Goal: Task Accomplishment & Management: Manage account settings

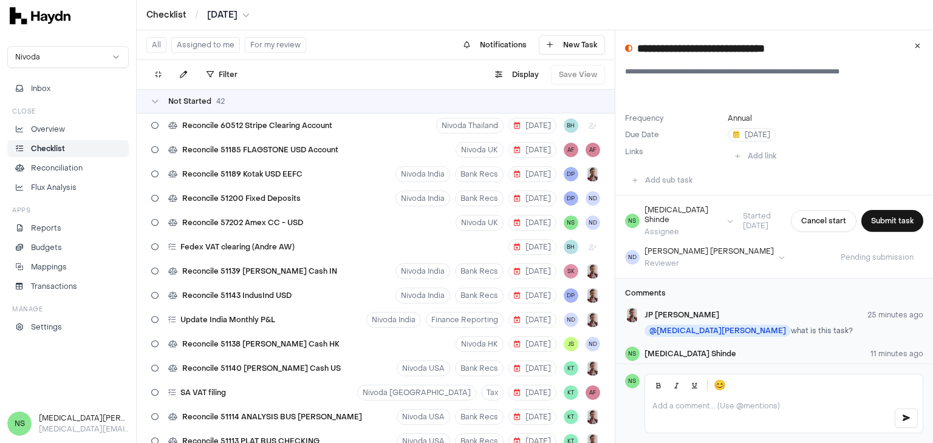
scroll to position [103, 0]
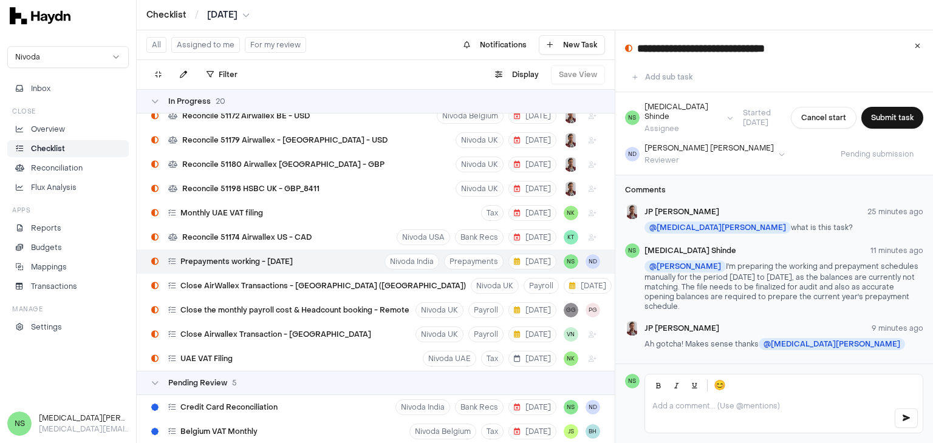
click at [865, 274] on p "@ [PERSON_NAME] I'm preparing the working and prepayment schedules manually for…" at bounding box center [783, 286] width 279 height 51
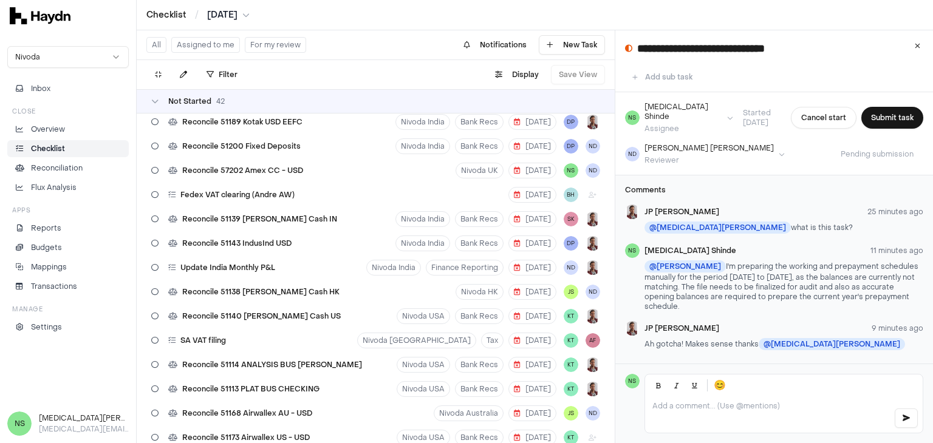
scroll to position [0, 0]
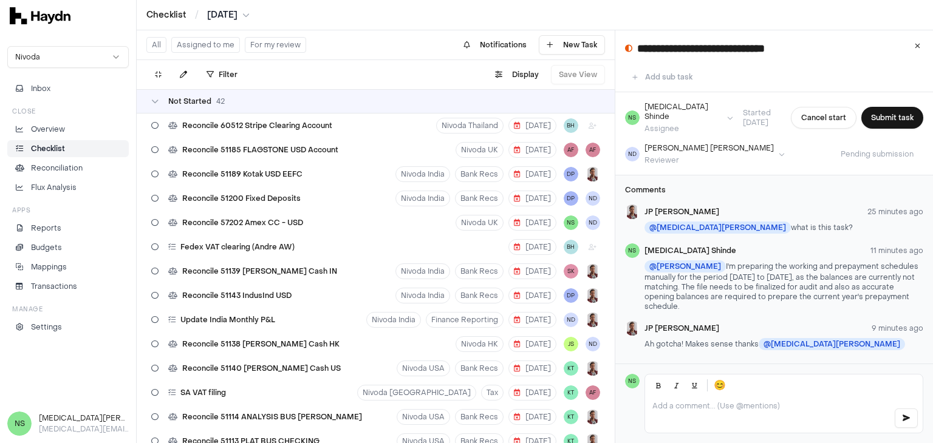
click at [186, 46] on button "Assigned to me" at bounding box center [205, 45] width 69 height 16
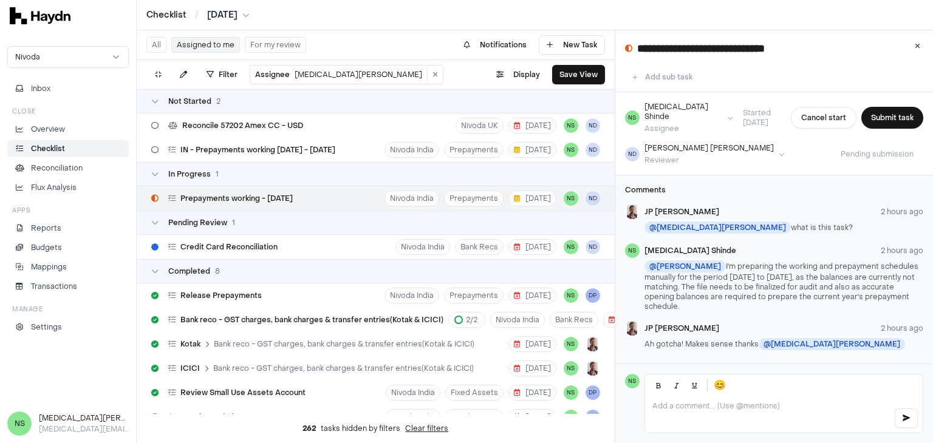
click at [309, 196] on div "Prepayments working - [DATE] Nivoda India Prepayments [DATE] NS [GEOGRAPHIC_DAT…" at bounding box center [376, 198] width 478 height 24
click at [234, 205] on div "Prepayments working - [DATE]" at bounding box center [221, 198] width 151 height 23
click at [232, 250] on span "Credit Card Reconciliation" at bounding box center [228, 247] width 97 height 10
type input "**********"
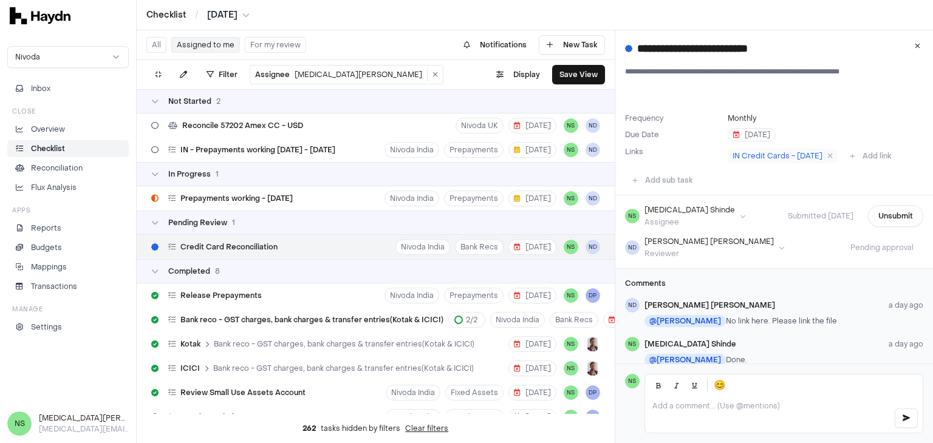
drag, startPoint x: 639, startPoint y: 49, endPoint x: 862, endPoint y: 28, distance: 223.8
click at [862, 28] on div "Checklist / [DATE] Nivoda Inbox Close Overview Checklist Reconciliation Flux An…" at bounding box center [466, 221] width 933 height 443
click at [819, 61] on div "**********" at bounding box center [774, 46] width 318 height 32
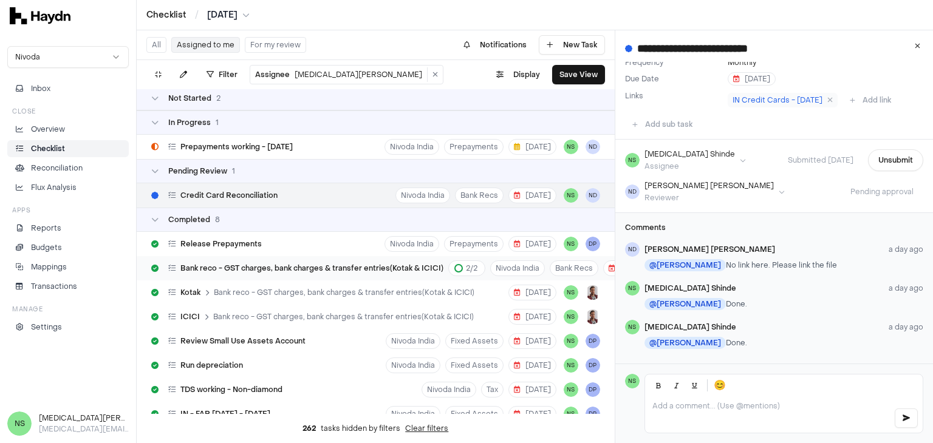
scroll to position [97, 0]
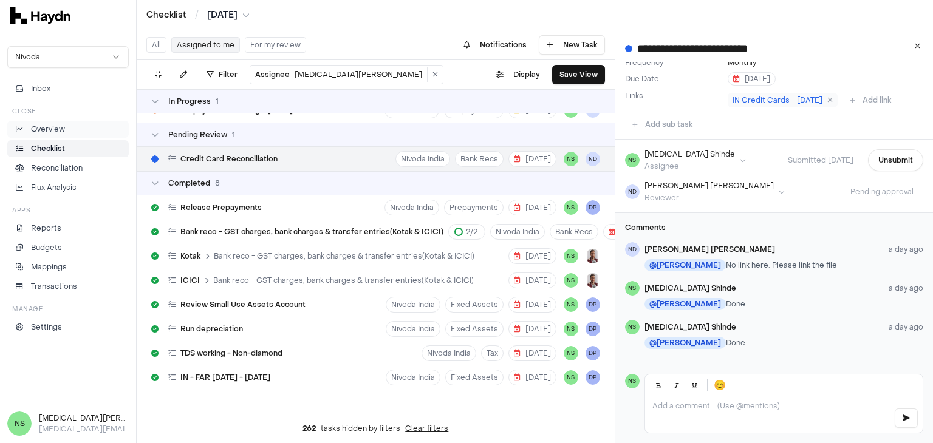
click at [42, 126] on p "Overview" at bounding box center [48, 129] width 34 height 11
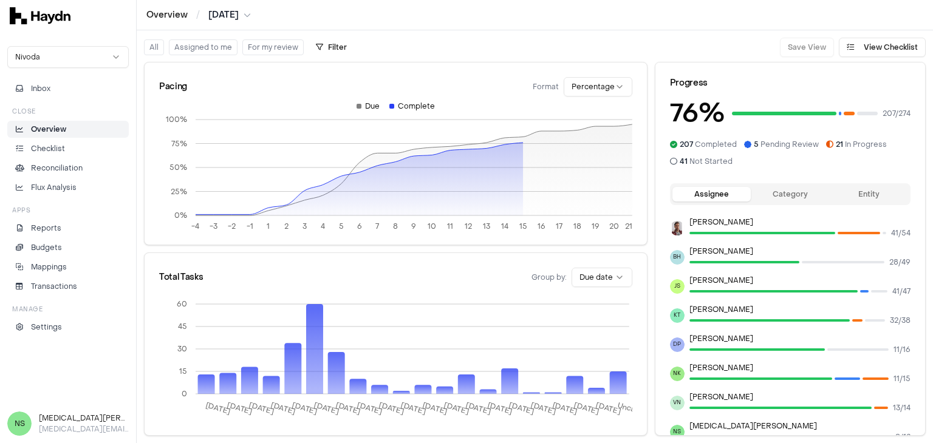
click at [201, 50] on button "Assigned to me" at bounding box center [203, 47] width 69 height 16
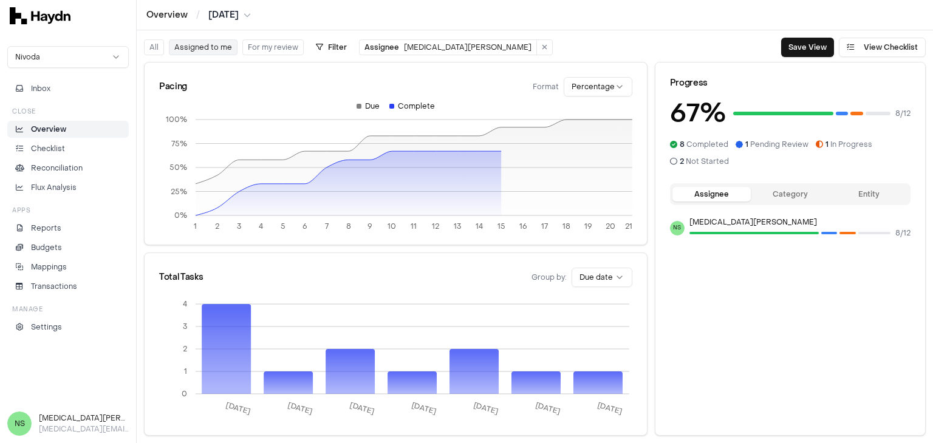
click at [194, 52] on button "Assigned to me" at bounding box center [203, 47] width 69 height 16
click at [159, 47] on button "All" at bounding box center [154, 47] width 20 height 16
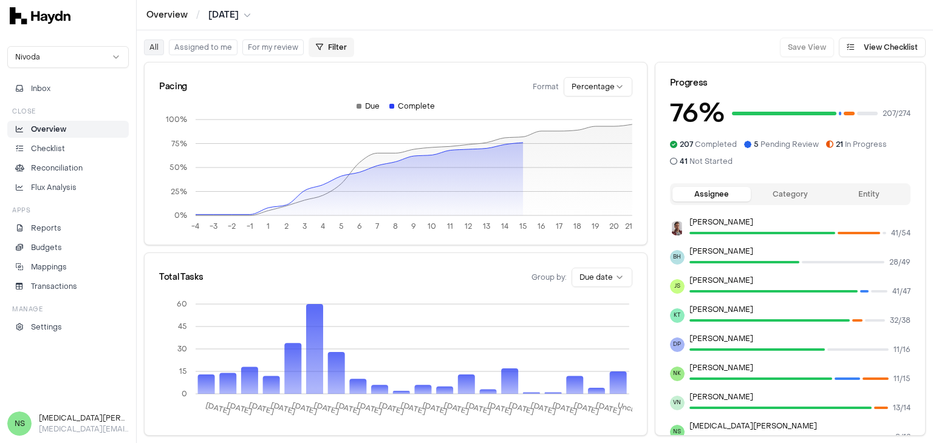
click at [327, 49] on html "Overview / [DATE] Nivoda Inbox Close Overview Checklist Reconciliation Flux Ana…" at bounding box center [466, 221] width 933 height 443
click at [206, 48] on html "Overview / [DATE] Nivoda Inbox Close Overview Checklist Reconciliation Flux Ana…" at bounding box center [466, 221] width 933 height 443
click at [206, 49] on button "Assigned to me" at bounding box center [203, 47] width 69 height 16
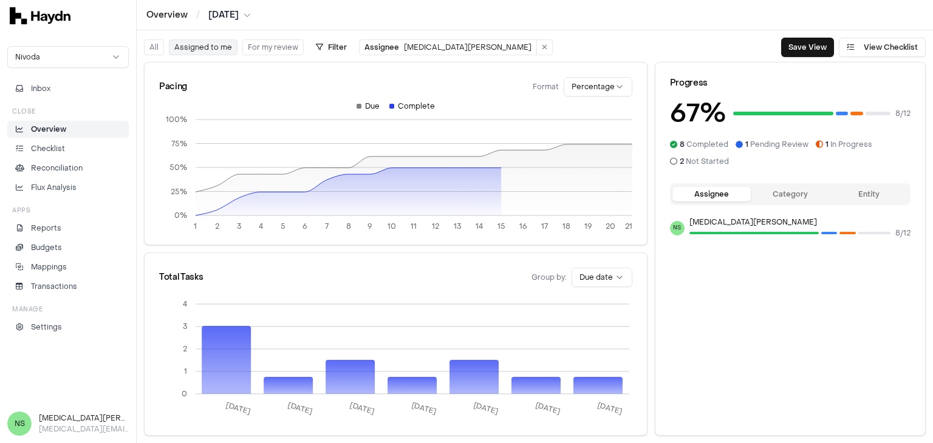
click at [206, 49] on button "Assigned to me" at bounding box center [203, 47] width 69 height 16
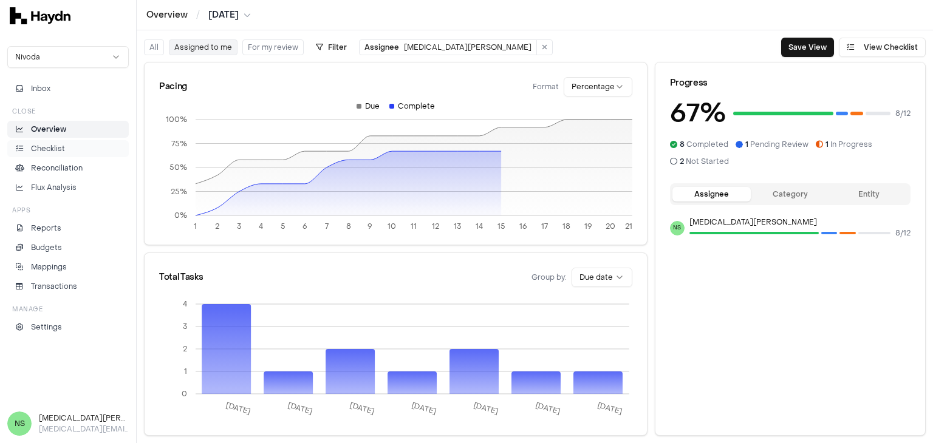
click at [39, 151] on p "Checklist" at bounding box center [48, 148] width 34 height 11
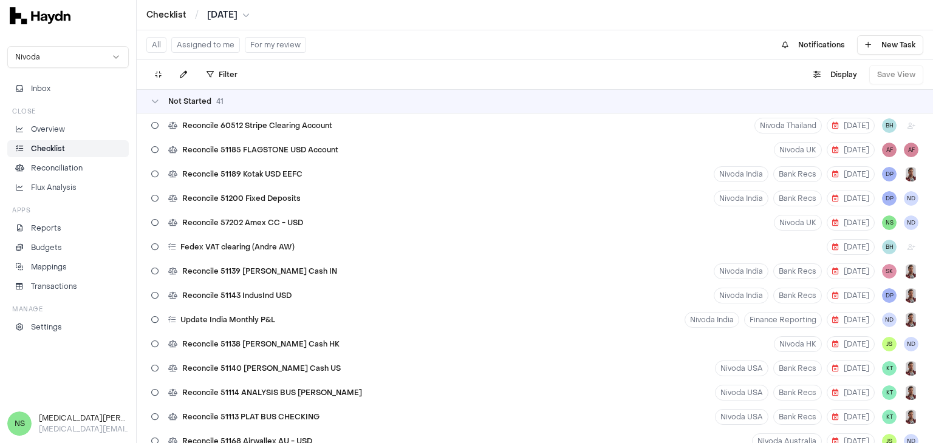
click at [215, 47] on button "Assigned to me" at bounding box center [205, 45] width 69 height 16
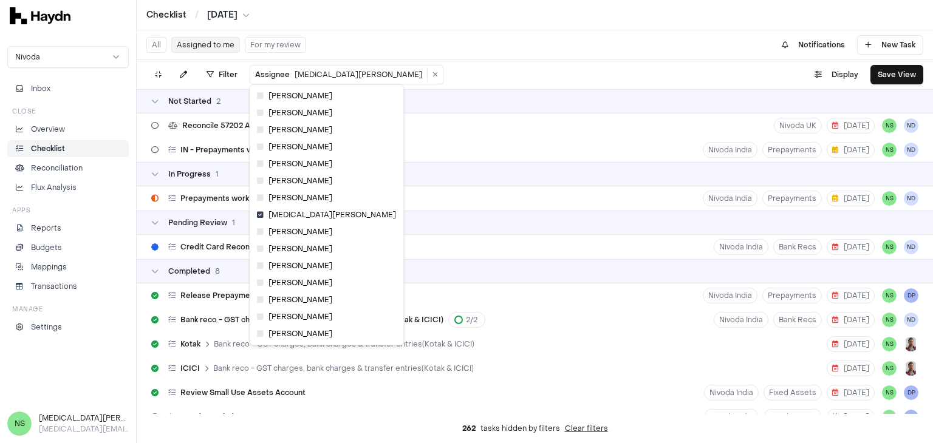
click at [287, 81] on html "Checklist / [DATE] Nivoda Inbox Close Overview Checklist Reconciliation Flux An…" at bounding box center [466, 221] width 933 height 443
click at [260, 318] on icon at bounding box center [260, 316] width 7 height 7
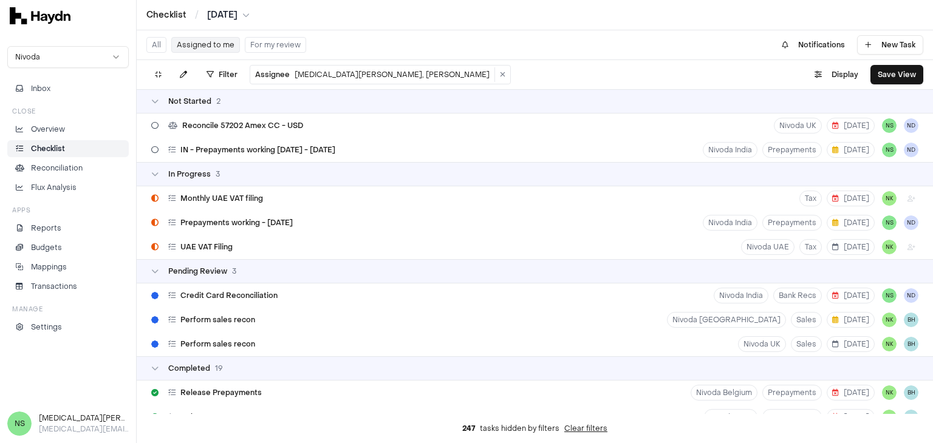
click at [332, 72] on html "Checklist / [DATE] Nivoda Inbox Close Overview Checklist Reconciliation Flux An…" at bounding box center [466, 221] width 933 height 443
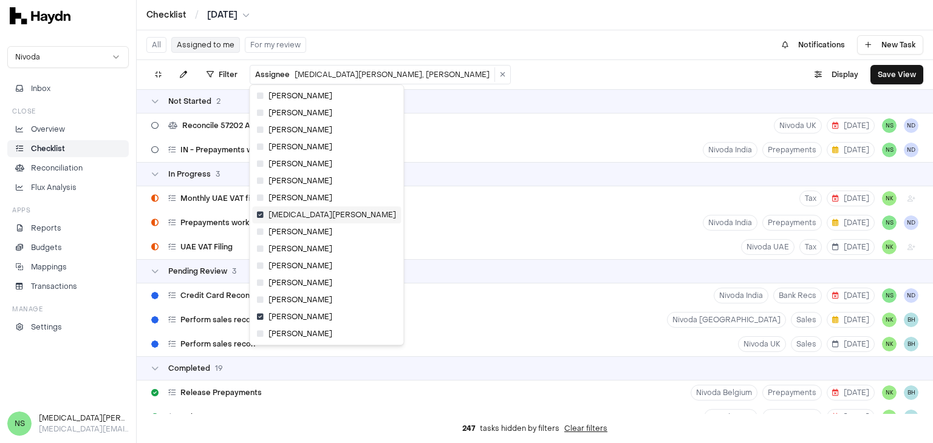
click at [260, 216] on icon at bounding box center [260, 214] width 7 height 7
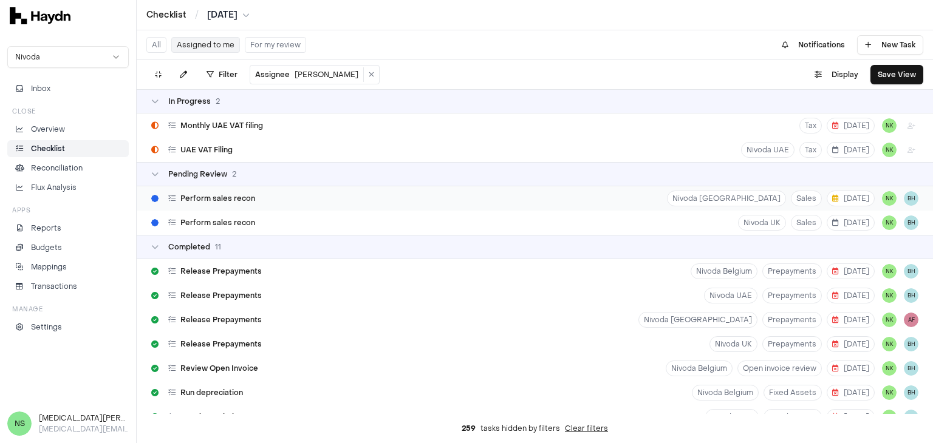
click at [250, 205] on div "Perform sales recon" at bounding box center [203, 198] width 114 height 23
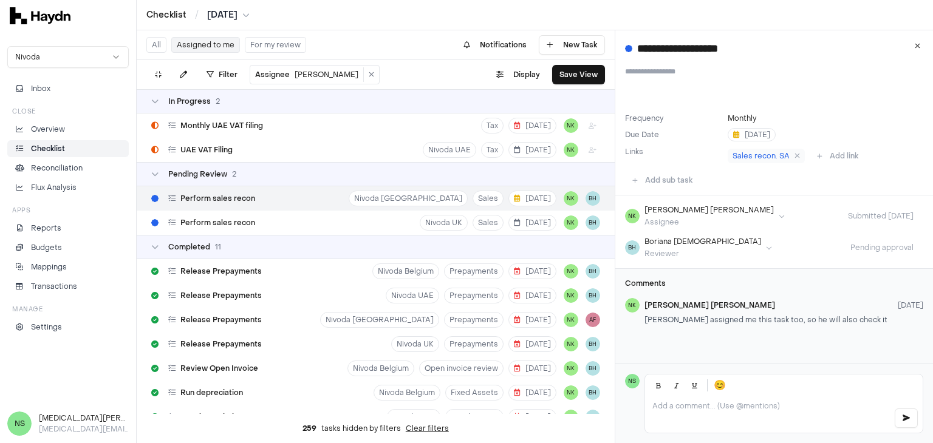
click at [211, 41] on button "Assigned to me" at bounding box center [205, 45] width 69 height 16
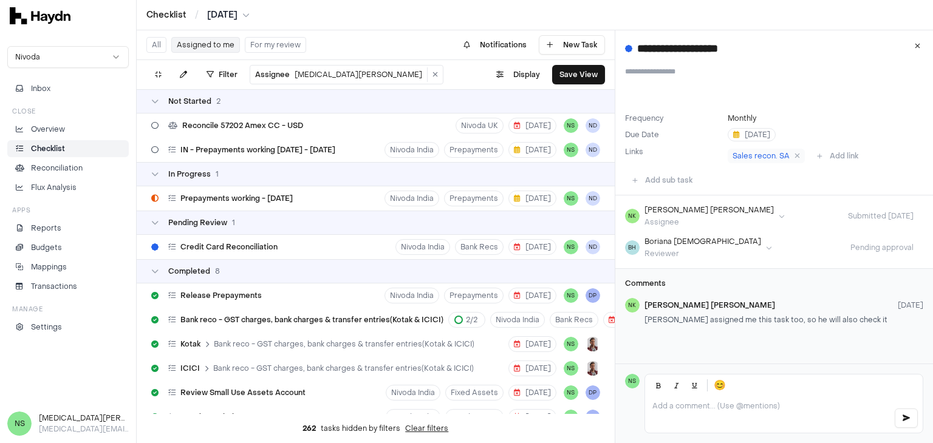
click at [29, 371] on div "Nivoda Inbox Close Overview Checklist Reconciliation Flux Analysis Apps Reports…" at bounding box center [68, 218] width 136 height 358
drag, startPoint x: 644, startPoint y: 319, endPoint x: 867, endPoint y: 336, distance: 224.1
click at [867, 336] on div "Comments NK [PERSON_NAME] [DATE] [PERSON_NAME] assigned me this task too, so he…" at bounding box center [774, 304] width 318 height 70
click at [775, 350] on div "**********" at bounding box center [774, 197] width 318 height 334
click at [305, 73] on html "Checklist / [DATE] Nivoda Inbox Close Overview Checklist Reconciliation Flux An…" at bounding box center [466, 221] width 933 height 443
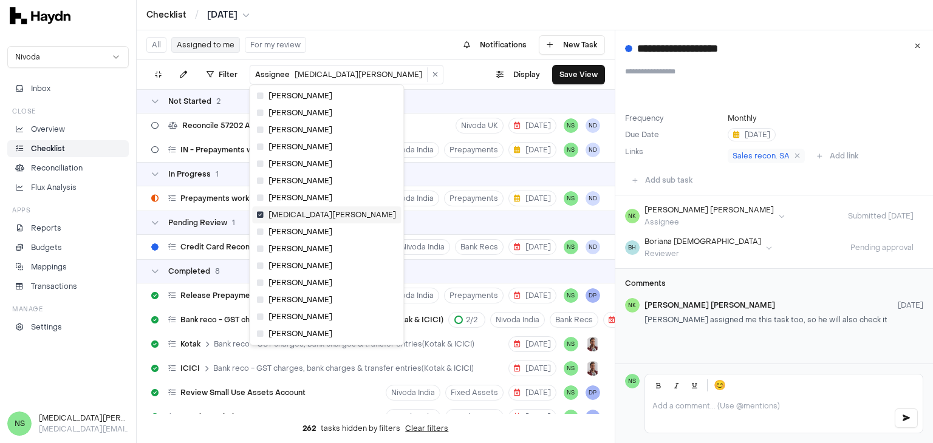
click at [262, 216] on icon at bounding box center [260, 214] width 7 height 7
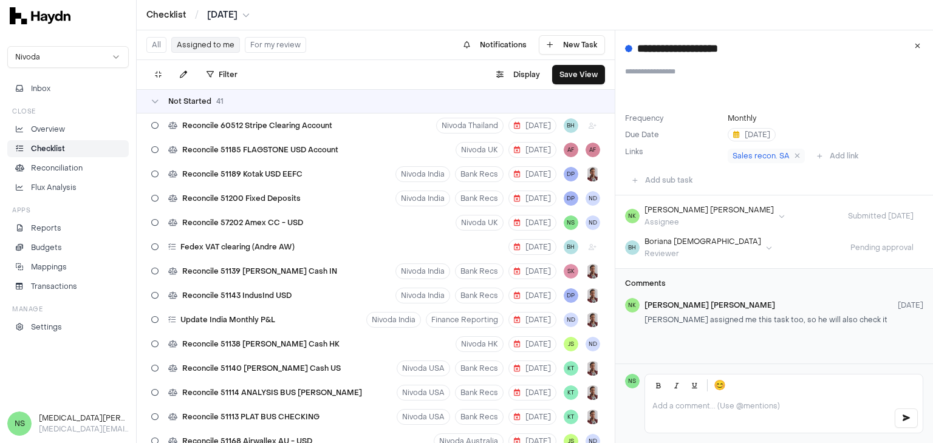
click at [199, 46] on button "Assigned to me" at bounding box center [205, 45] width 69 height 16
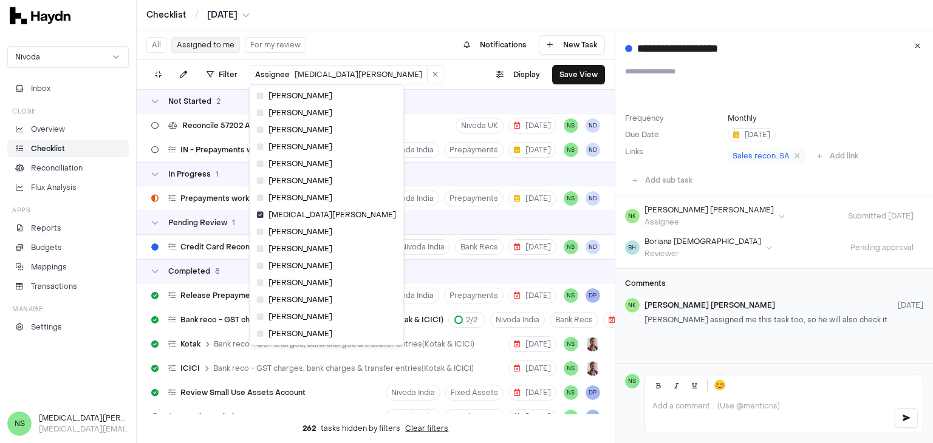
click at [299, 69] on html "Checklist / [DATE] Nivoda Inbox Close Overview Checklist Reconciliation Flux An…" at bounding box center [466, 221] width 933 height 443
click at [259, 215] on icon at bounding box center [260, 214] width 7 height 7
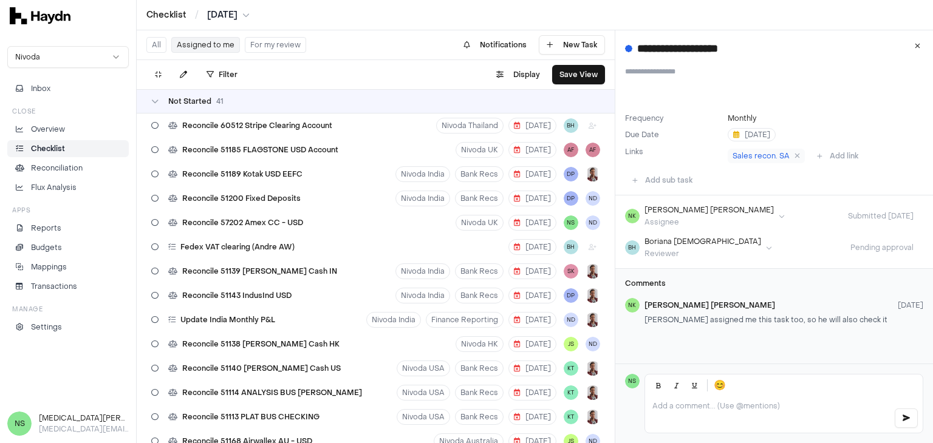
click at [206, 50] on button "Assigned to me" at bounding box center [205, 45] width 69 height 16
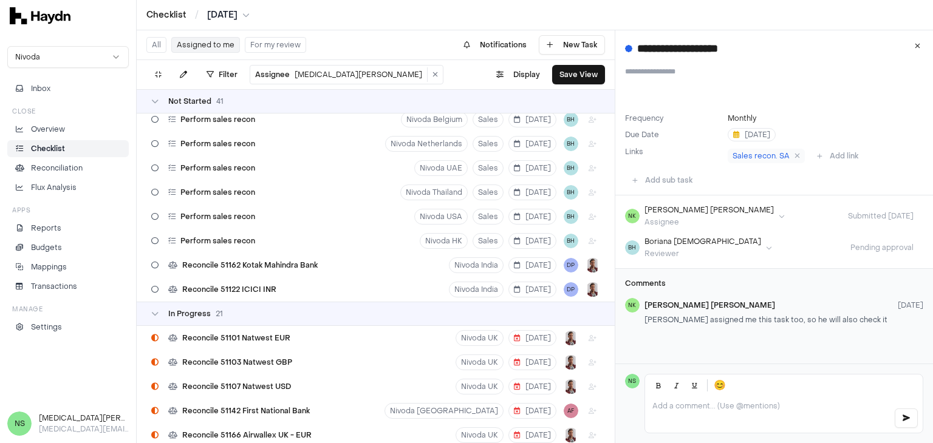
scroll to position [97, 0]
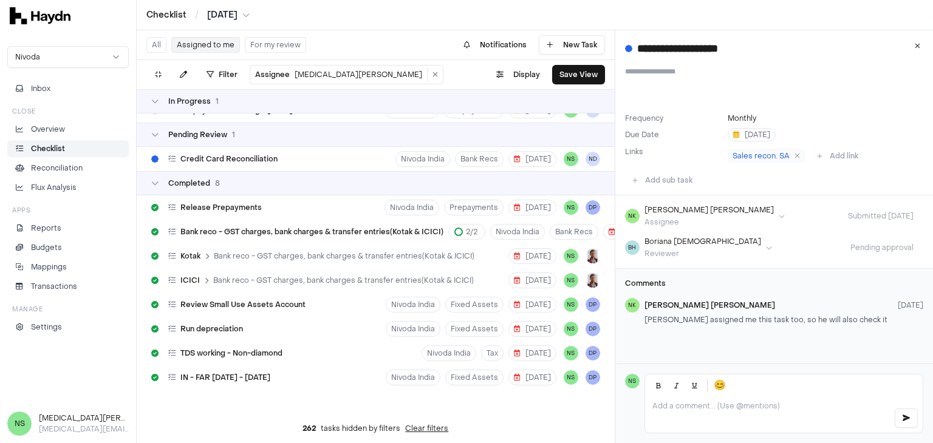
click at [322, 74] on html "Checklist / [DATE] Nivoda Inbox Close Overview Checklist Reconciliation Flux An…" at bounding box center [466, 221] width 933 height 443
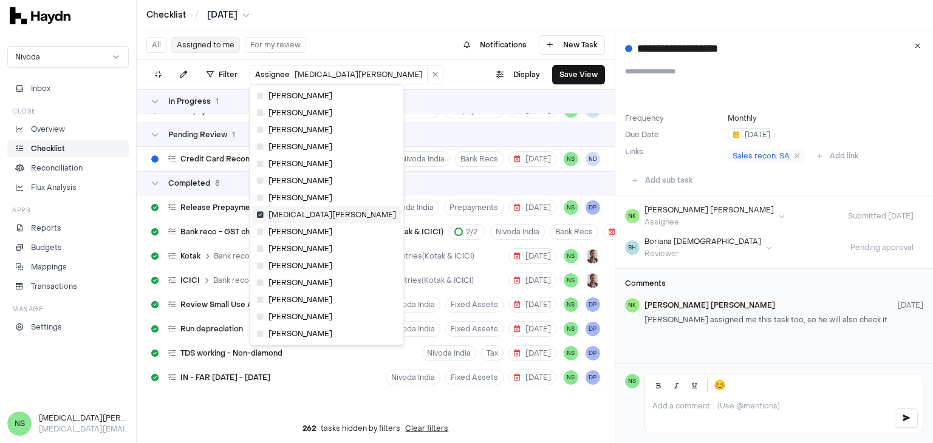
click at [256, 213] on div "[MEDICAL_DATA][PERSON_NAME]" at bounding box center [326, 214] width 149 height 17
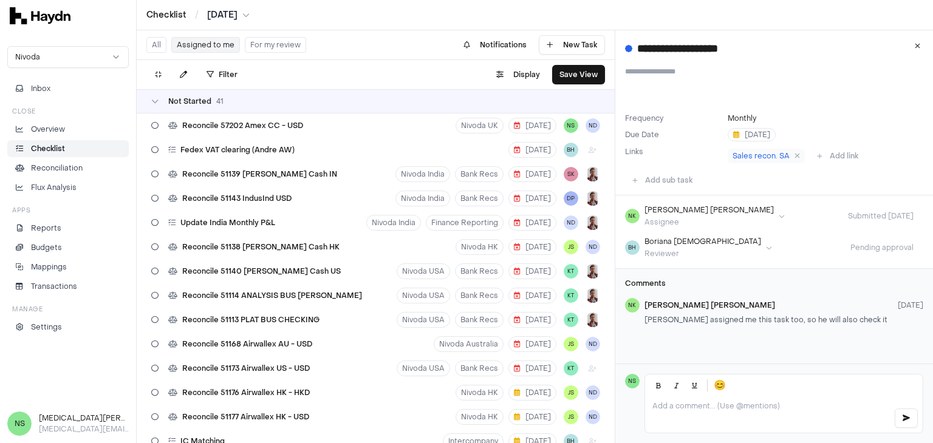
click at [218, 50] on button "Assigned to me" at bounding box center [205, 45] width 69 height 16
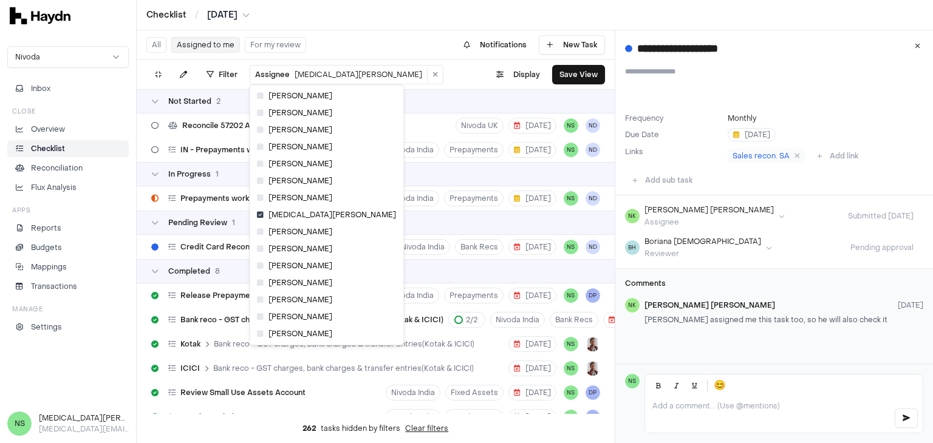
click at [306, 78] on html "Checklist / [DATE] Nivoda Inbox Close Overview Checklist Reconciliation Flux An…" at bounding box center [466, 221] width 933 height 443
click at [422, 62] on html "Checklist / [DATE] Nivoda Inbox Close Overview Checklist Reconciliation Flux An…" at bounding box center [466, 221] width 933 height 443
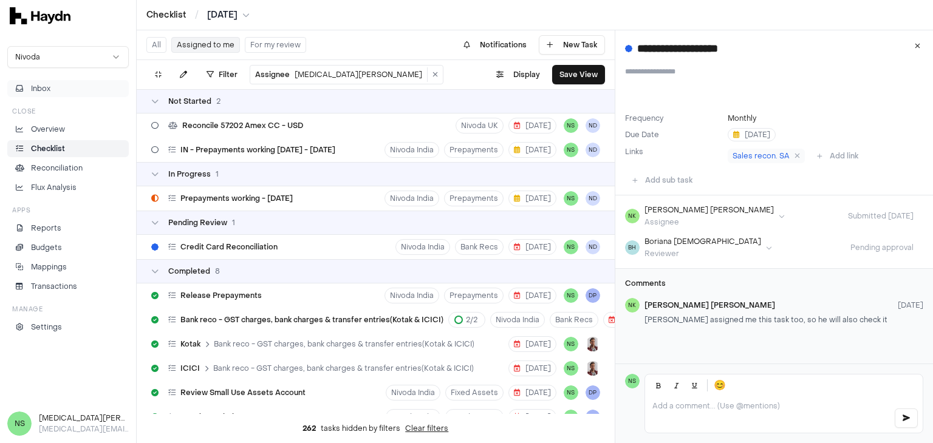
click at [69, 92] on button "Inbox" at bounding box center [67, 88] width 121 height 17
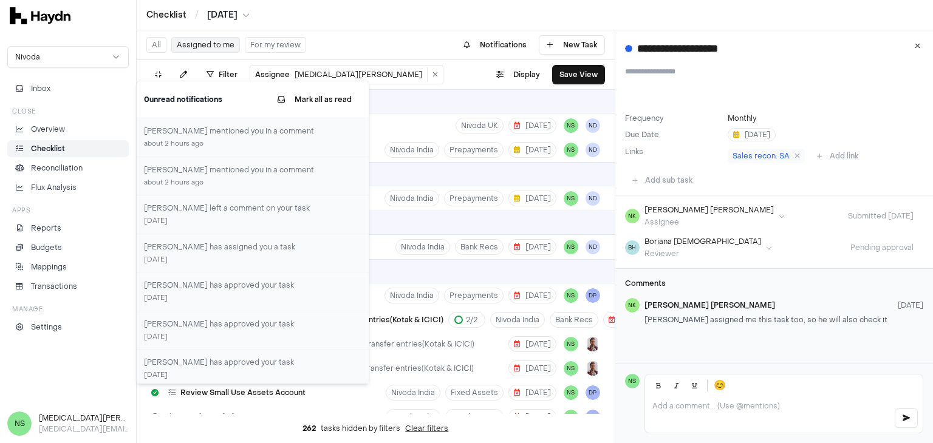
click at [456, 77] on div "Filter Assignee [MEDICAL_DATA][PERSON_NAME] . Display Save View" at bounding box center [376, 74] width 478 height 29
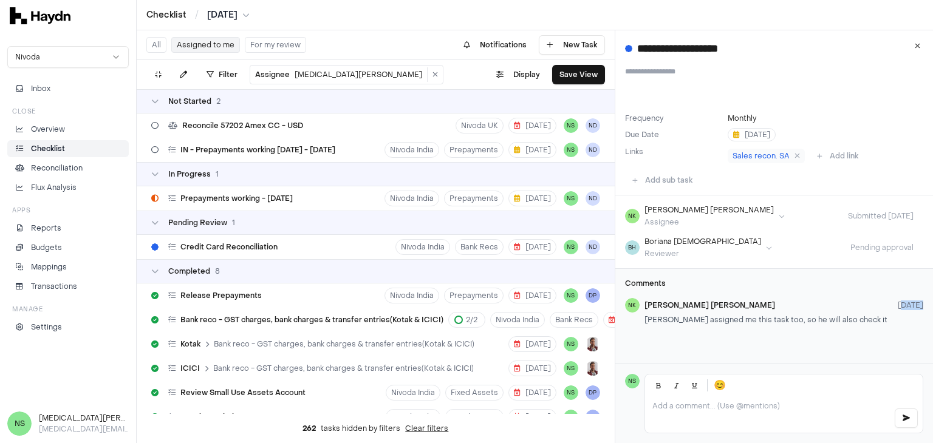
drag, startPoint x: 646, startPoint y: 316, endPoint x: 878, endPoint y: 309, distance: 232.7
click at [878, 309] on div "[PERSON_NAME] [DATE] [PERSON_NAME] assigned me this task too, so he will also c…" at bounding box center [783, 314] width 279 height 32
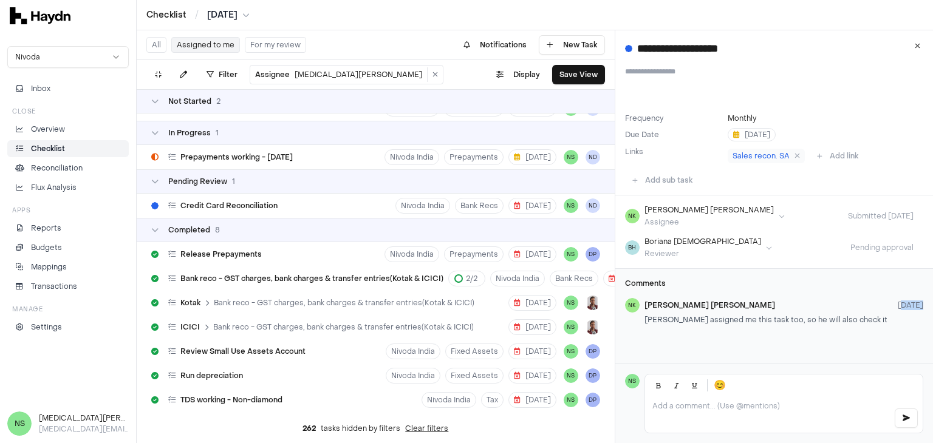
scroll to position [97, 0]
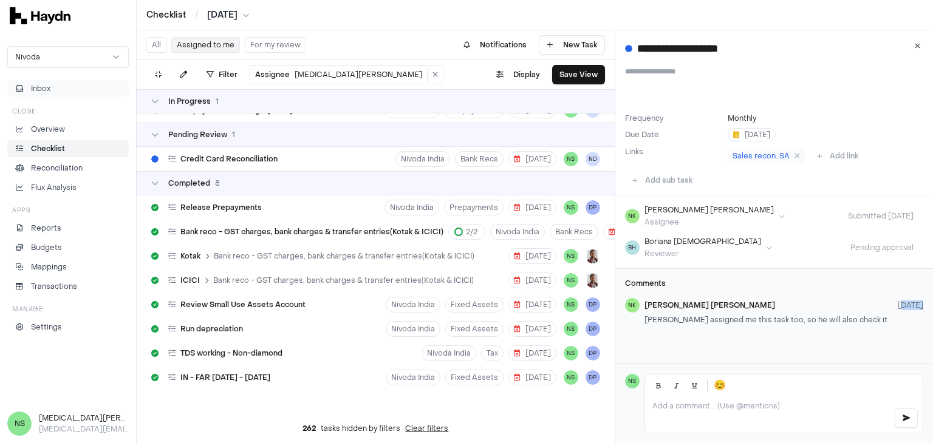
click at [68, 88] on button "Inbox" at bounding box center [67, 88] width 121 height 17
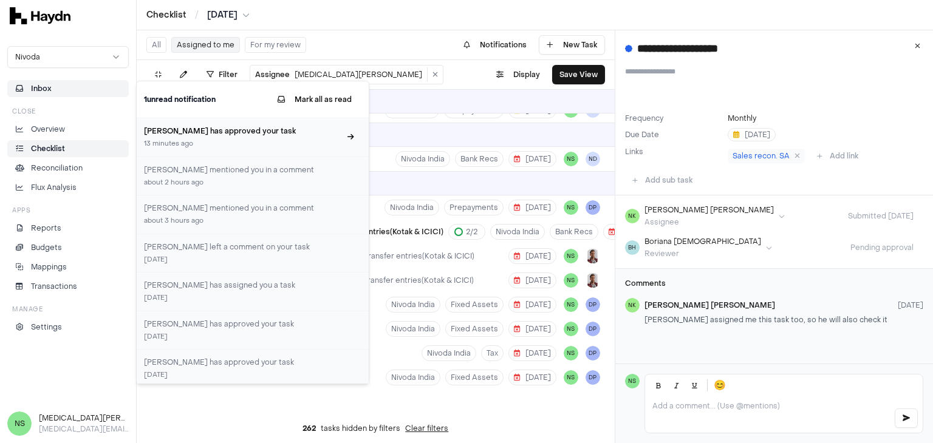
click at [200, 148] on div "13 minutes ago" at bounding box center [242, 144] width 196 height 10
type input "**********"
type textarea "**********"
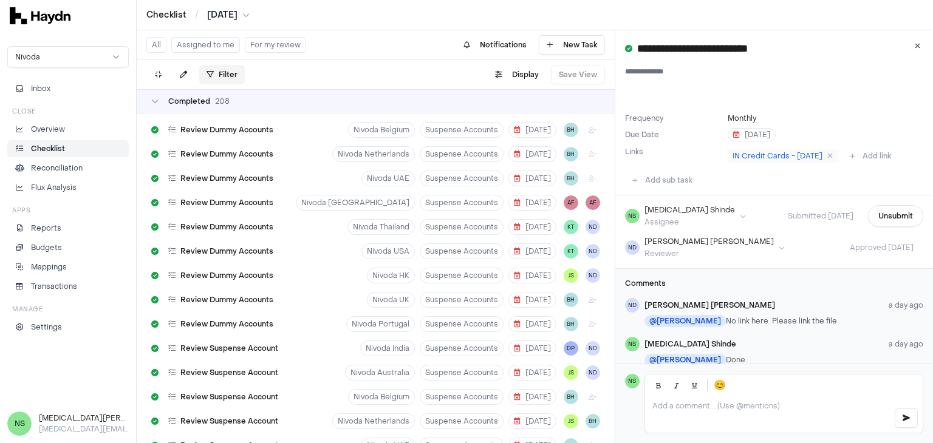
scroll to position [2998, 0]
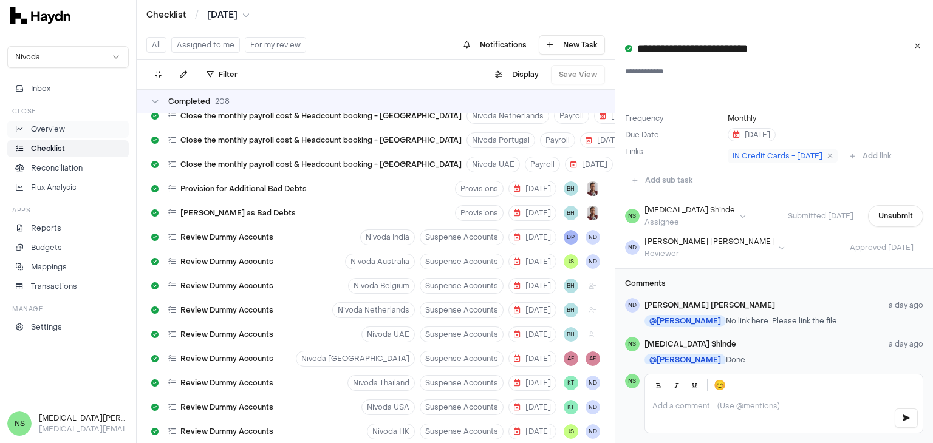
click at [60, 132] on p "Overview" at bounding box center [48, 129] width 34 height 11
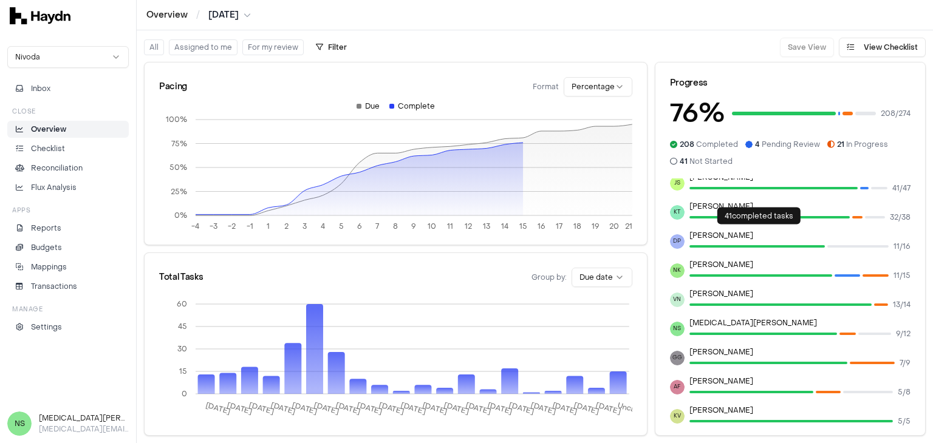
scroll to position [197, 0]
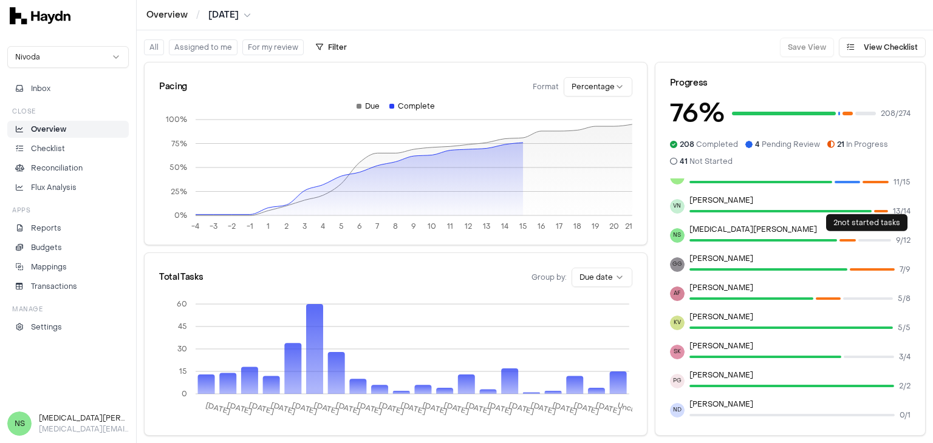
click at [868, 241] on div at bounding box center [874, 240] width 33 height 12
click at [868, 241] on div at bounding box center [874, 240] width 33 height 2
drag, startPoint x: 764, startPoint y: 342, endPoint x: 451, endPoint y: 50, distance: 428.4
click at [451, 50] on div "All Assigned to me For my review Filter Save View View Checklist" at bounding box center [535, 43] width 796 height 27
